Goal: Task Accomplishment & Management: Use online tool/utility

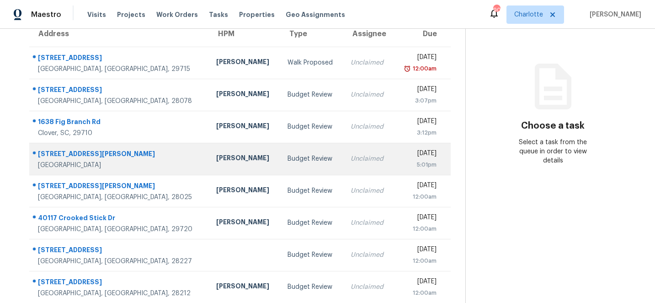
scroll to position [173, 0]
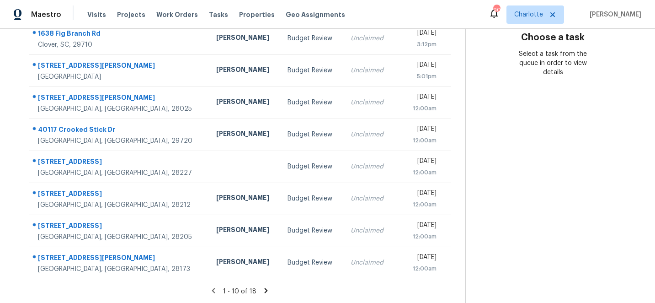
click at [263, 289] on icon at bounding box center [266, 290] width 8 height 8
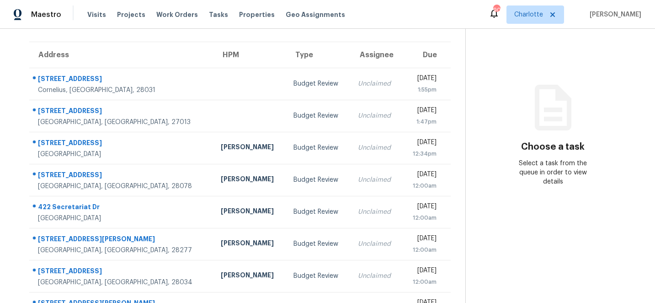
scroll to position [63, 0]
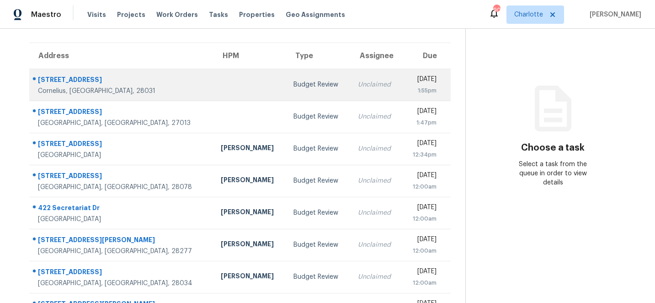
drag, startPoint x: 104, startPoint y: 79, endPoint x: 38, endPoint y: 78, distance: 65.9
click at [38, 78] on div "21219 Alto Tierra Dr" at bounding box center [122, 80] width 168 height 11
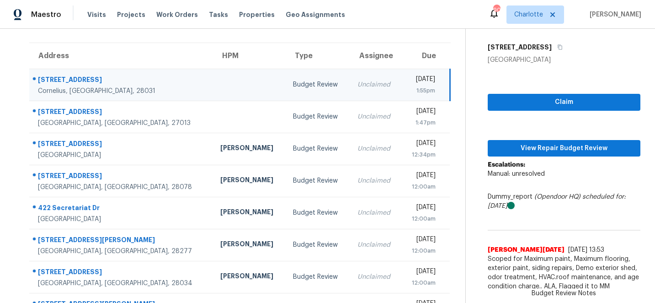
copy div "21219 Alto Tierra Dr"
click at [594, 41] on div "21219 Alto Tierra Dr" at bounding box center [564, 47] width 153 height 16
click at [118, 82] on div "21219 Alto Tierra Dr" at bounding box center [122, 80] width 168 height 11
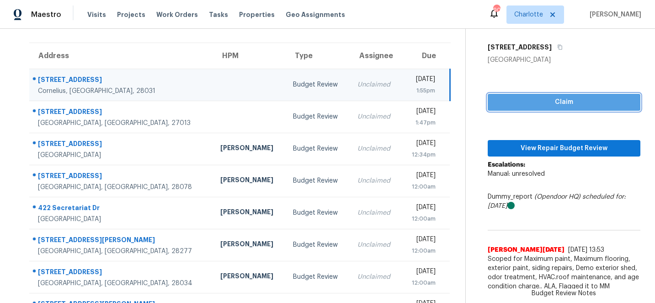
click at [569, 101] on span "Claim" at bounding box center [564, 101] width 138 height 11
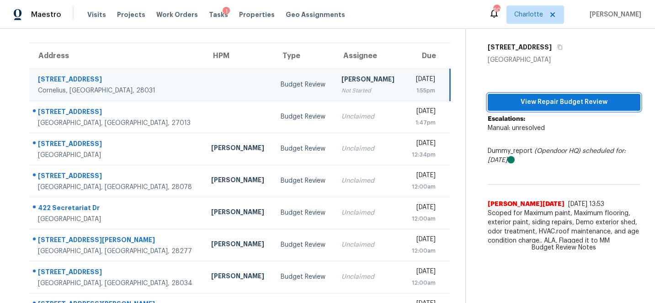
click at [569, 101] on span "View Repair Budget Review" at bounding box center [564, 101] width 138 height 11
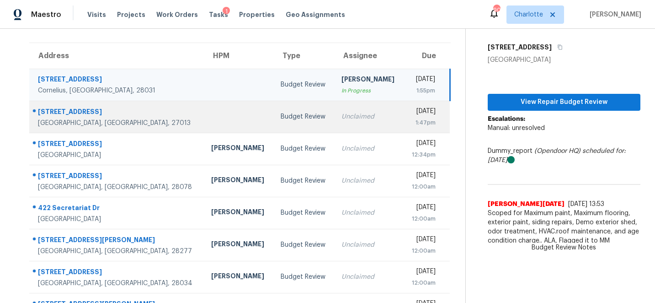
click at [52, 111] on div "[STREET_ADDRESS]" at bounding box center [117, 112] width 159 height 11
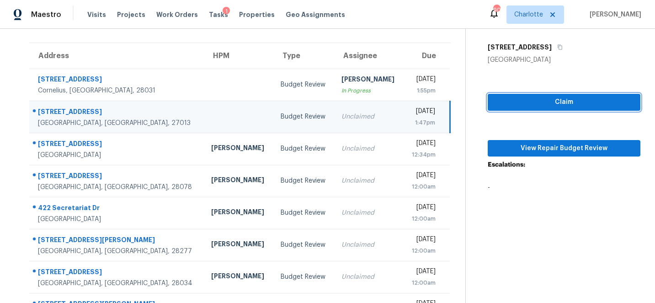
click at [578, 100] on span "Claim" at bounding box center [564, 101] width 138 height 11
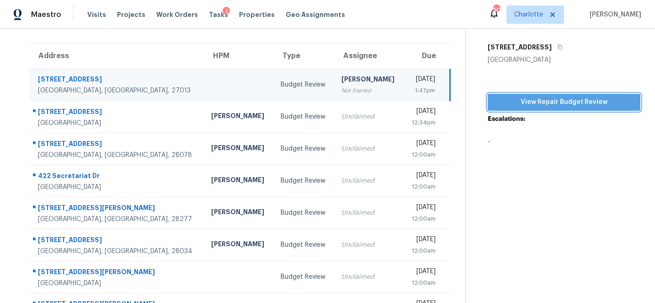
click at [585, 104] on span "View Repair Budget Review" at bounding box center [564, 101] width 138 height 11
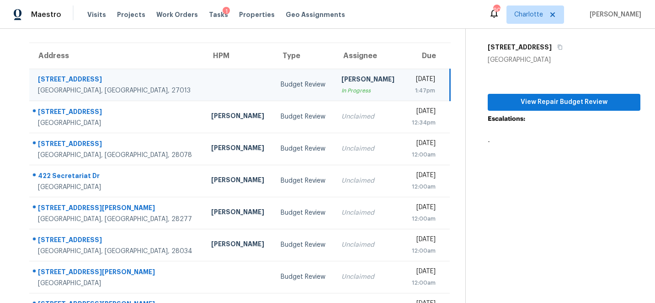
click at [54, 77] on div "[STREET_ADDRESS]" at bounding box center [117, 80] width 159 height 11
click at [538, 100] on span "View Repair Budget Review" at bounding box center [564, 101] width 138 height 11
click at [111, 52] on th "Address" at bounding box center [116, 56] width 175 height 26
drag, startPoint x: 115, startPoint y: 79, endPoint x: 36, endPoint y: 81, distance: 79.6
click at [36, 81] on div "204 Doe Ridge Dr # 204 Cleveland, NC, 27013" at bounding box center [113, 85] width 167 height 21
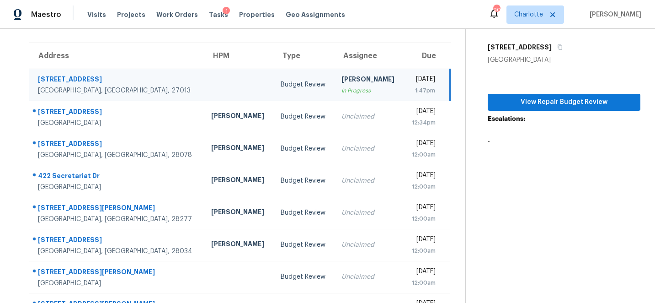
copy div "[STREET_ADDRESS]"
click at [565, 101] on span "View Repair Budget Review" at bounding box center [564, 101] width 138 height 11
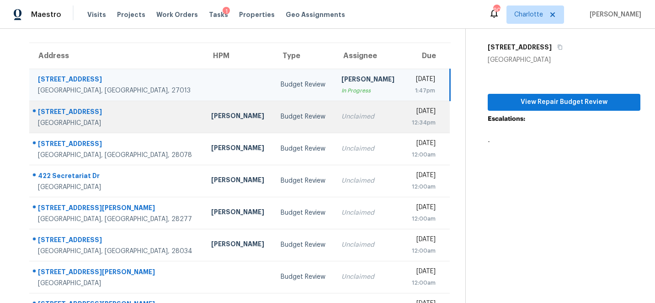
click at [60, 109] on div "8531 Willhill Rd" at bounding box center [117, 112] width 159 height 11
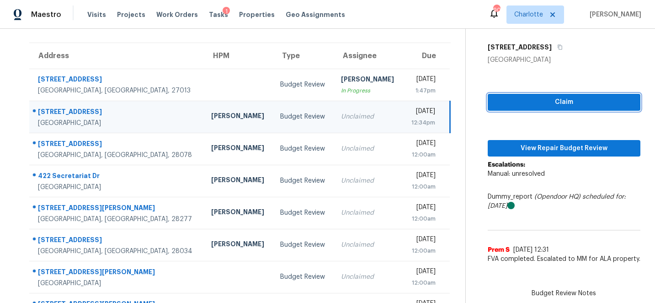
click at [579, 100] on span "Claim" at bounding box center [564, 101] width 138 height 11
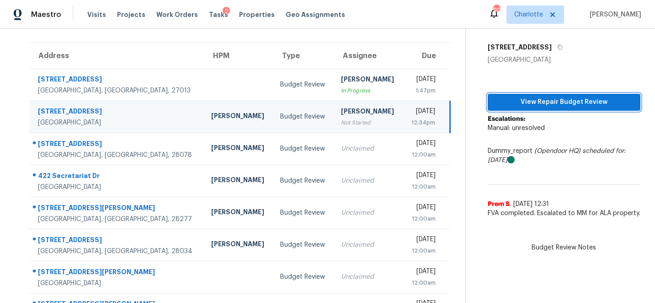
click at [571, 103] on span "View Repair Budget Review" at bounding box center [564, 101] width 138 height 11
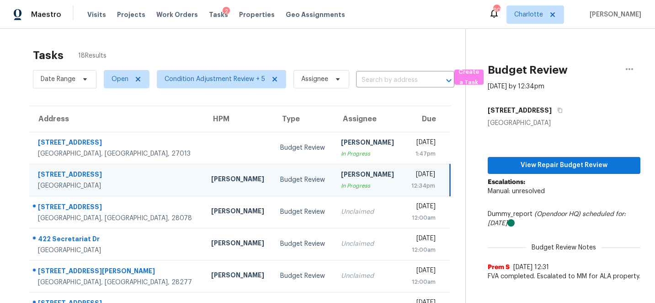
scroll to position [6, 0]
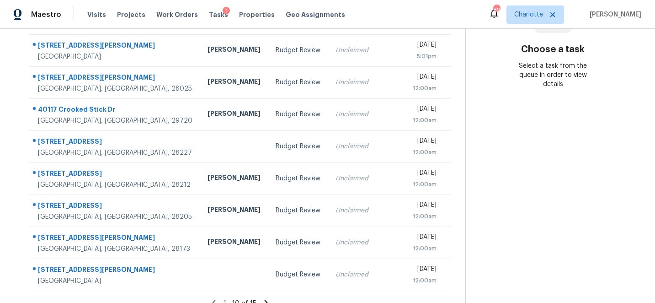
scroll to position [173, 0]
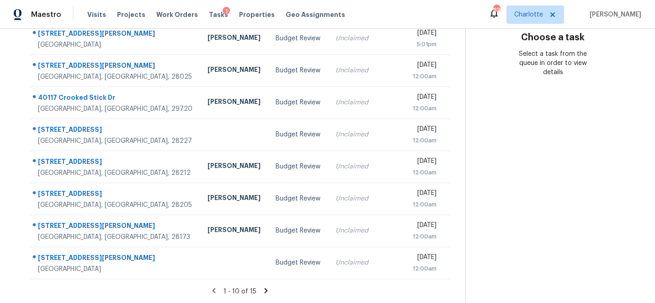
click at [265, 290] on icon at bounding box center [266, 290] width 3 height 5
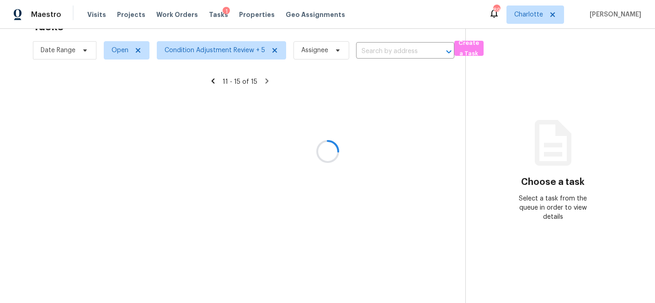
scroll to position [29, 0]
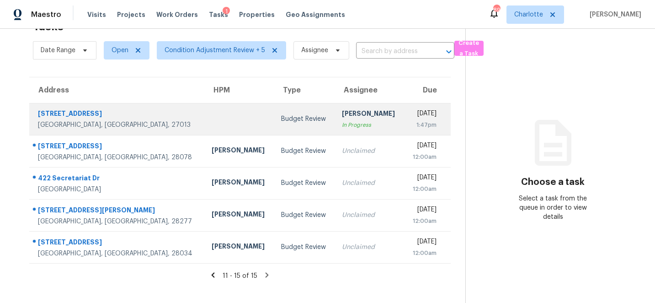
click at [61, 113] on div "204 Doe Ridge Dr # 204" at bounding box center [117, 114] width 159 height 11
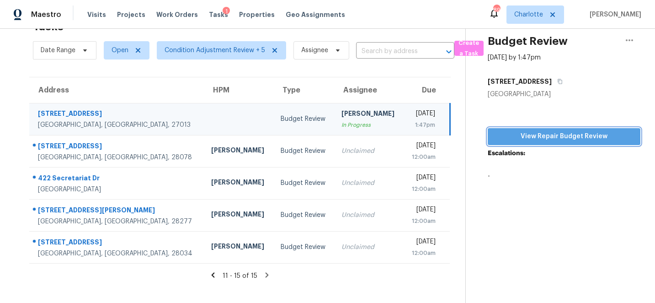
click at [574, 138] on span "View Repair Budget Review" at bounding box center [564, 136] width 138 height 11
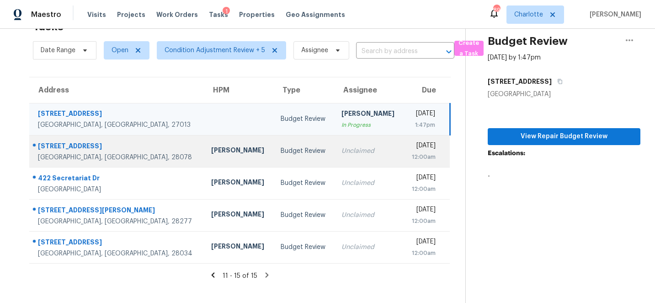
click at [53, 145] on div "9658 Blossom Hill Dr" at bounding box center [117, 146] width 159 height 11
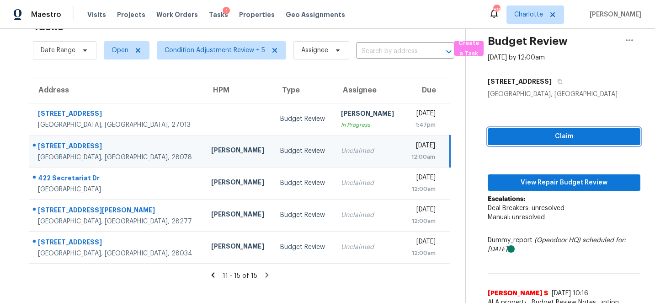
click at [590, 136] on span "Claim" at bounding box center [564, 136] width 138 height 11
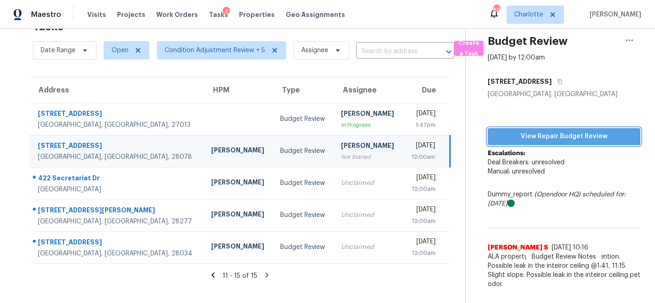
click at [572, 133] on span "View Repair Budget Review" at bounding box center [564, 136] width 138 height 11
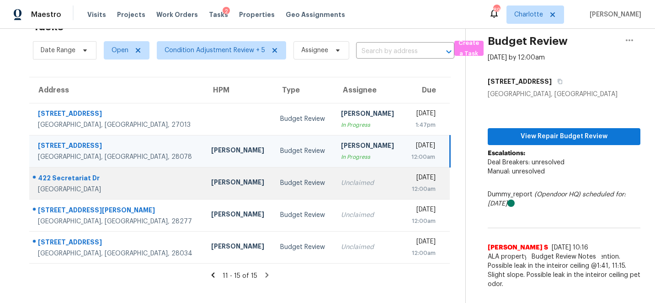
click at [70, 177] on div "422 Secretariat Dr" at bounding box center [117, 178] width 159 height 11
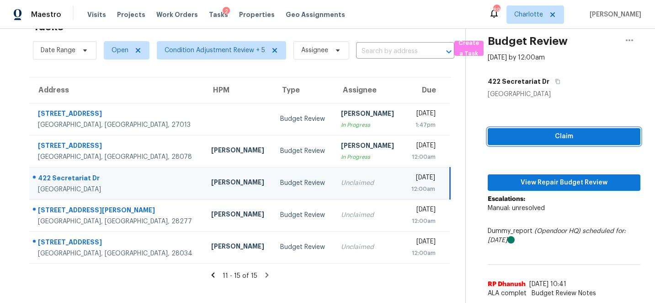
click at [567, 139] on span "Claim" at bounding box center [564, 136] width 138 height 11
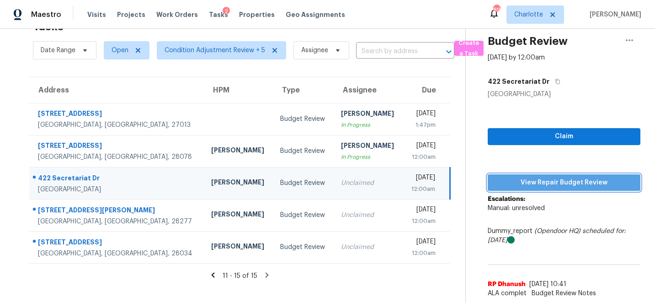
click at [580, 181] on span "View Repair Budget Review" at bounding box center [564, 182] width 138 height 11
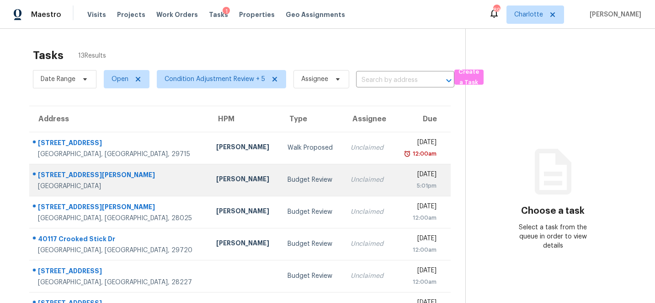
click at [67, 175] on div "[STREET_ADDRESS][PERSON_NAME]" at bounding box center [120, 175] width 164 height 11
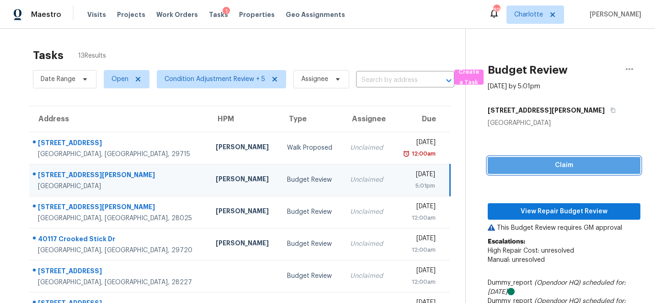
click at [559, 164] on span "Claim" at bounding box center [564, 165] width 138 height 11
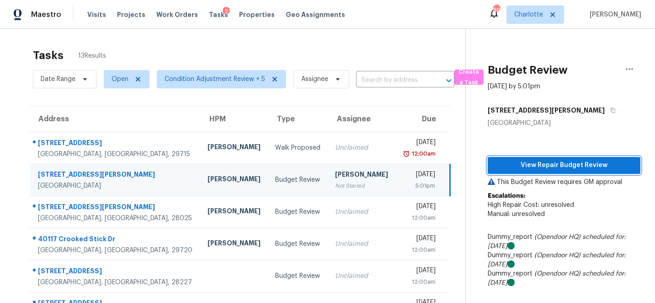
click at [579, 167] on span "View Repair Budget Review" at bounding box center [564, 165] width 138 height 11
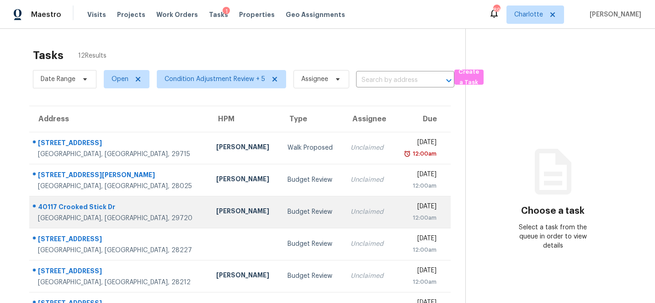
click at [69, 206] on div "40117 Crooked Stick Dr" at bounding box center [120, 207] width 164 height 11
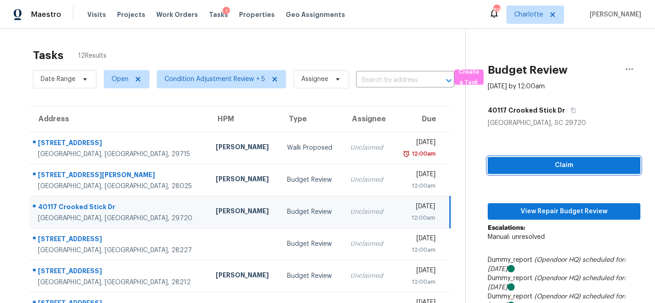
click at [606, 169] on span "Claim" at bounding box center [564, 165] width 138 height 11
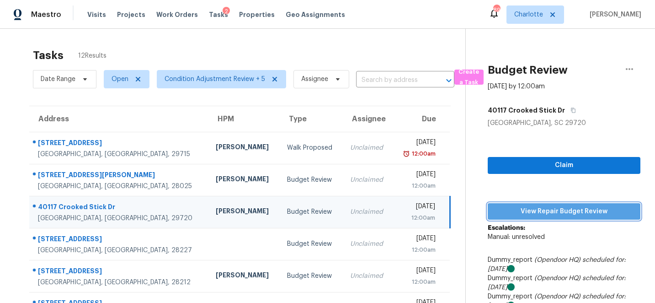
click at [581, 209] on div "Claim View Repair Budget Review Escalations: Manual: unresolved Dummy_report (O…" at bounding box center [564, 252] width 153 height 249
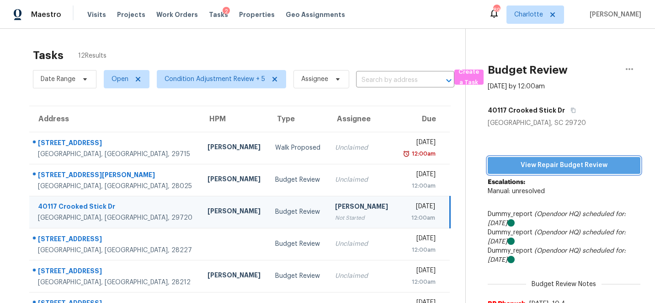
click at [584, 166] on span "View Repair Budget Review" at bounding box center [564, 165] width 138 height 11
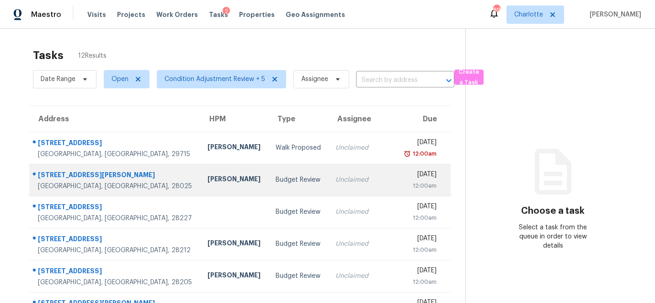
click at [72, 172] on div "6922 Brandon Chase Ln" at bounding box center [115, 175] width 155 height 11
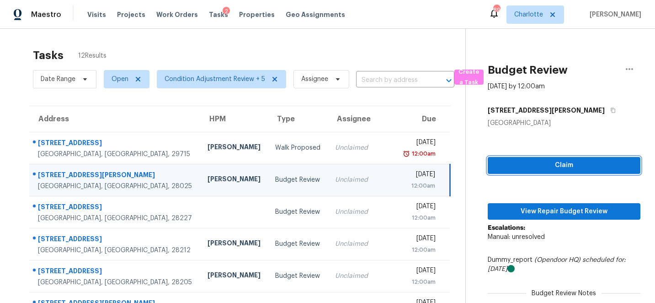
click at [572, 166] on span "Claim" at bounding box center [564, 165] width 138 height 11
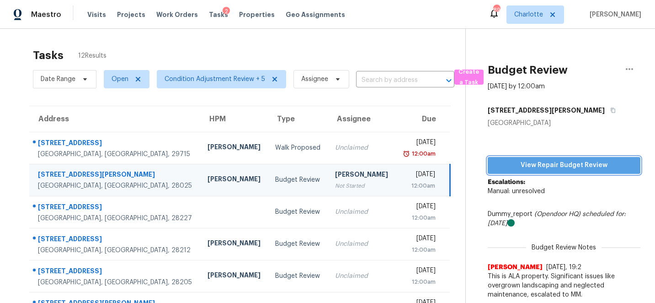
click at [576, 167] on span "View Repair Budget Review" at bounding box center [564, 165] width 138 height 11
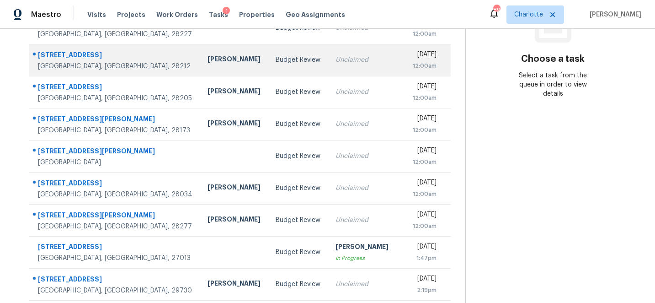
scroll to position [156, 0]
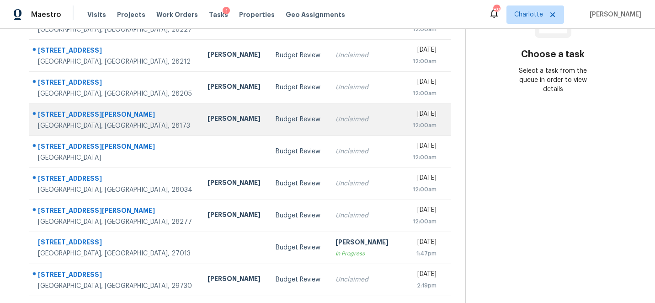
click at [58, 112] on div "[STREET_ADDRESS][PERSON_NAME]" at bounding box center [115, 115] width 155 height 11
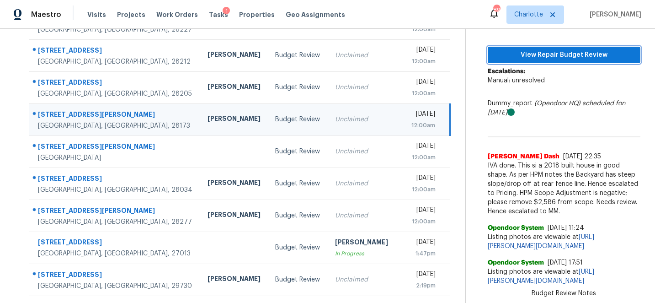
click at [559, 57] on span "View Repair Budget Review" at bounding box center [564, 54] width 138 height 11
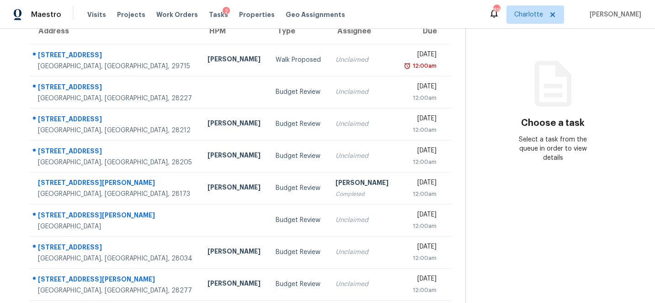
scroll to position [90, 0]
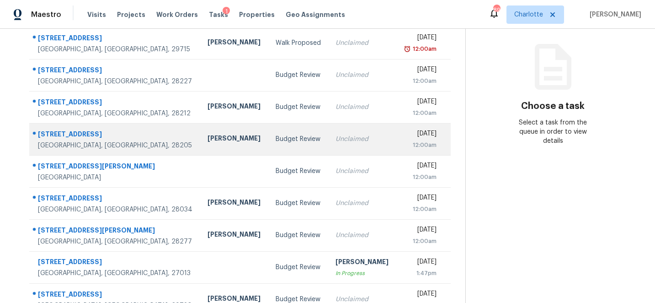
scroll to position [124, 0]
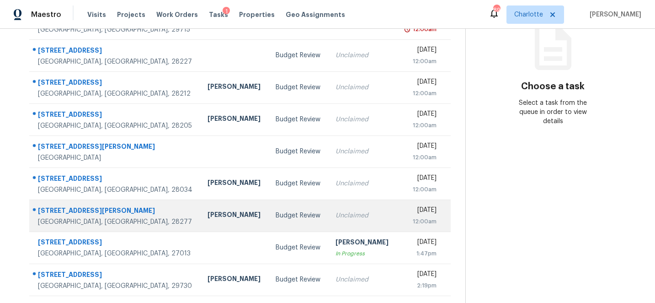
click at [48, 209] on div "6505 Boykin Spaniel Rd" at bounding box center [115, 211] width 155 height 11
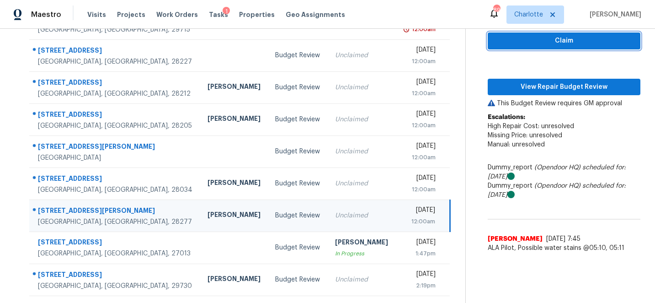
click at [579, 42] on span "Claim" at bounding box center [564, 40] width 138 height 11
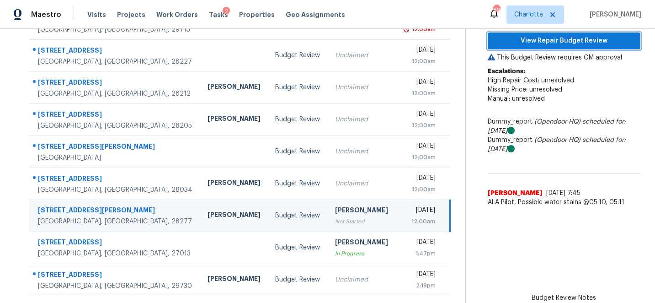
click at [589, 44] on span "View Repair Budget Review" at bounding box center [564, 40] width 138 height 11
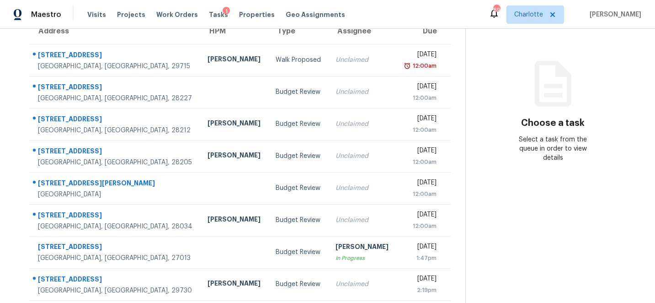
scroll to position [92, 0]
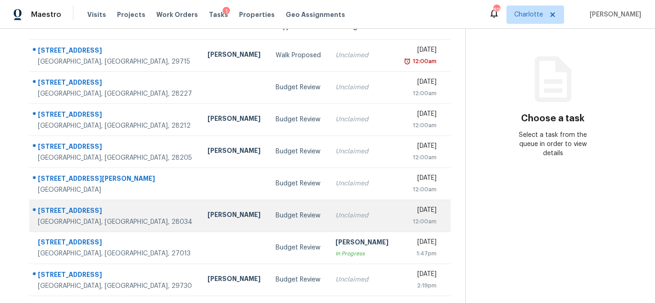
click at [66, 208] on div "[STREET_ADDRESS]" at bounding box center [115, 211] width 155 height 11
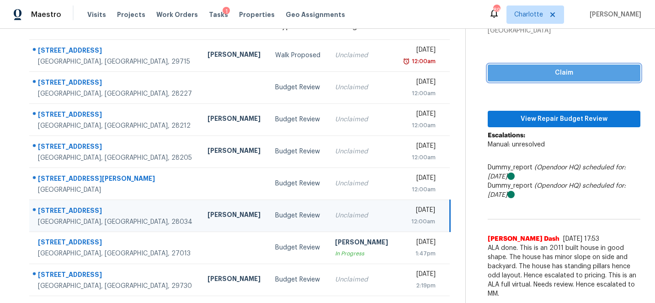
click at [570, 68] on span "Claim" at bounding box center [564, 72] width 138 height 11
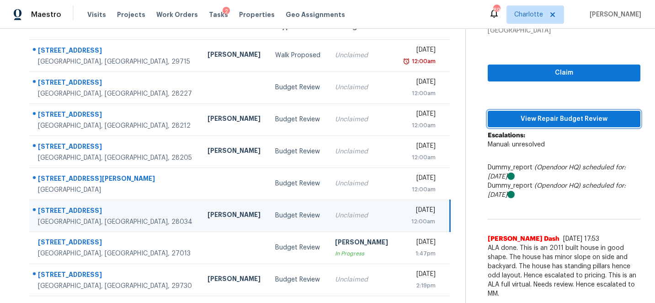
click at [572, 118] on span "View Repair Budget Review" at bounding box center [564, 118] width 138 height 11
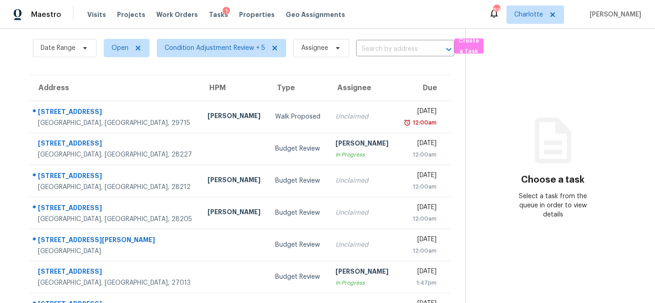
scroll to position [60, 0]
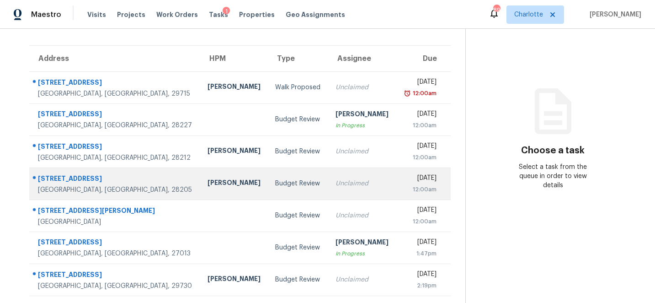
click at [58, 178] on div "[STREET_ADDRESS]" at bounding box center [115, 179] width 155 height 11
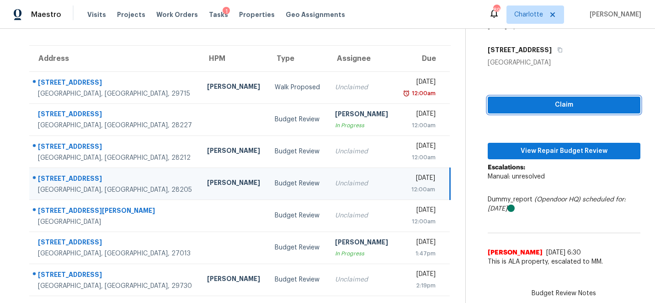
click at [569, 103] on span "Claim" at bounding box center [564, 104] width 138 height 11
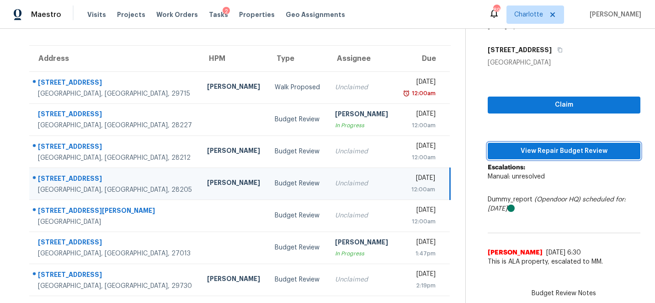
click at [568, 153] on span "View Repair Budget Review" at bounding box center [564, 150] width 138 height 11
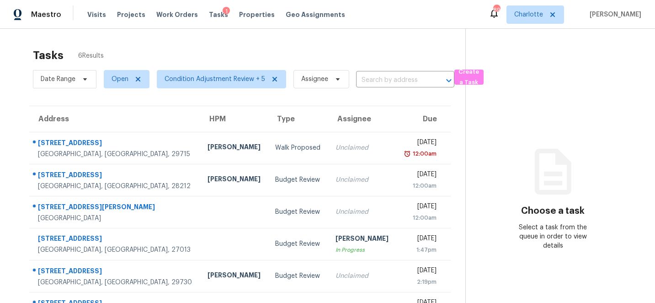
scroll to position [29, 0]
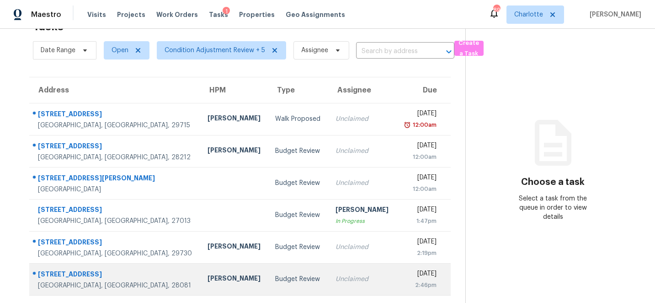
click at [111, 274] on div "[STREET_ADDRESS]" at bounding box center [115, 274] width 155 height 11
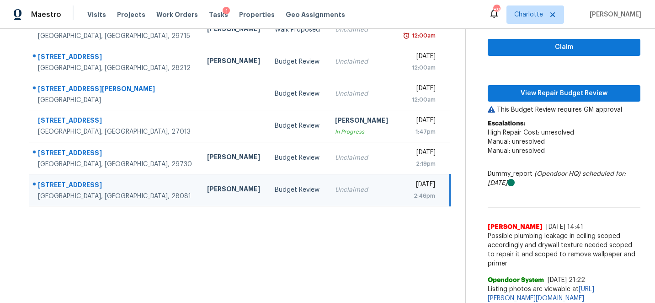
scroll to position [123, 0]
